Goal: Task Accomplishment & Management: Manage account settings

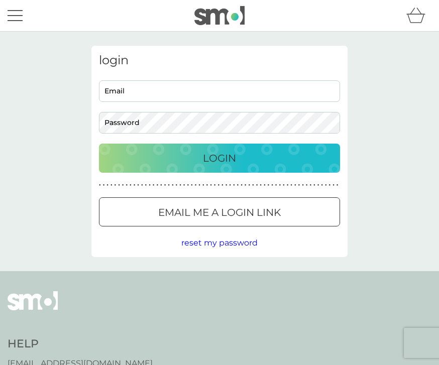
click at [115, 85] on input "Email" at bounding box center [219, 91] width 241 height 22
type input "petra33@btinternet.com"
click at [220, 158] on button "Login" at bounding box center [219, 158] width 241 height 29
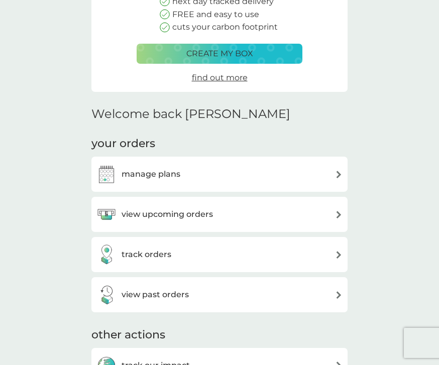
scroll to position [150, 0]
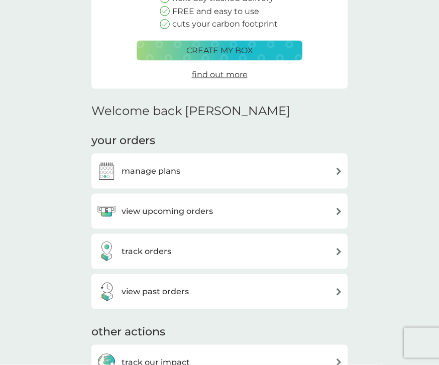
click at [146, 161] on div "manage plans" at bounding box center [138, 171] width 84 height 20
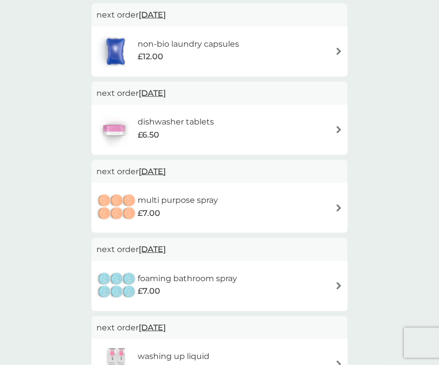
scroll to position [202, 0]
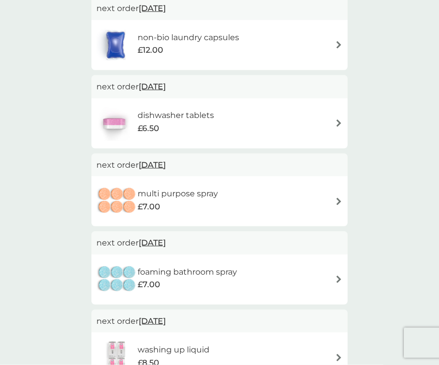
click at [341, 198] on img at bounding box center [339, 202] width 8 height 8
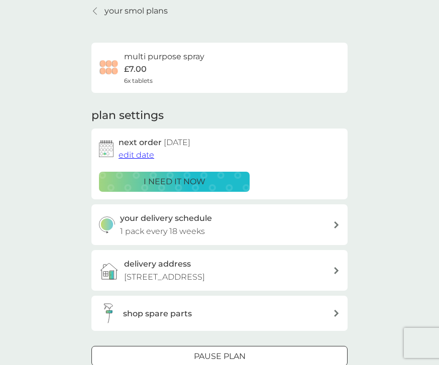
scroll to position [41, 0]
click at [137, 151] on span "edit date" at bounding box center [137, 156] width 36 height 10
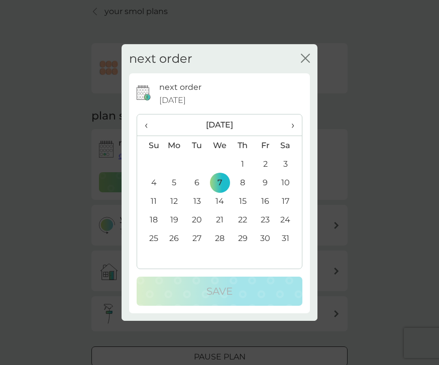
click at [294, 131] on span "›" at bounding box center [289, 125] width 10 height 21
click at [291, 136] on span "›" at bounding box center [289, 125] width 10 height 21
click at [222, 210] on td "11" at bounding box center [219, 201] width 23 height 19
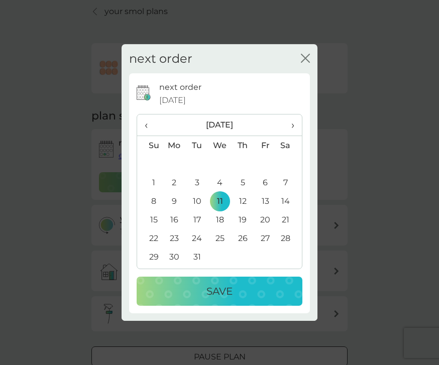
click at [209, 299] on p "Save" at bounding box center [219, 291] width 26 height 16
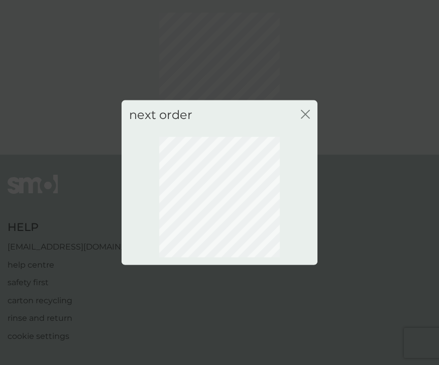
click at [307, 123] on div "next order close" at bounding box center [220, 115] width 196 height 30
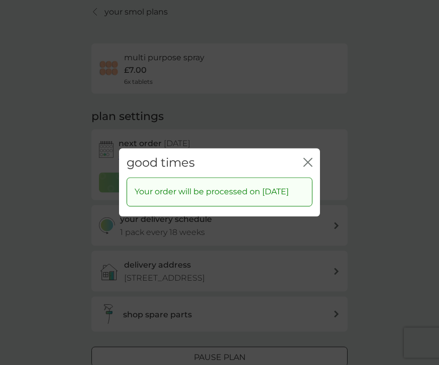
click at [307, 166] on icon "close" at bounding box center [306, 162] width 4 height 8
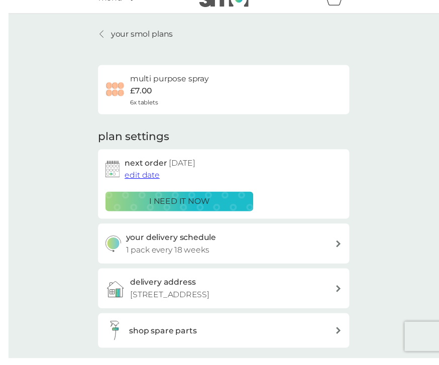
scroll to position [70, 0]
